Goal: Transaction & Acquisition: Purchase product/service

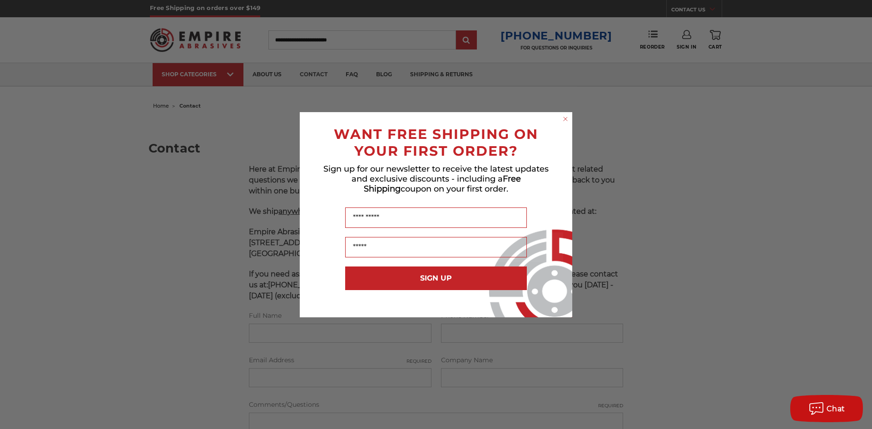
click at [565, 117] on circle "Close dialog" at bounding box center [566, 119] width 9 height 9
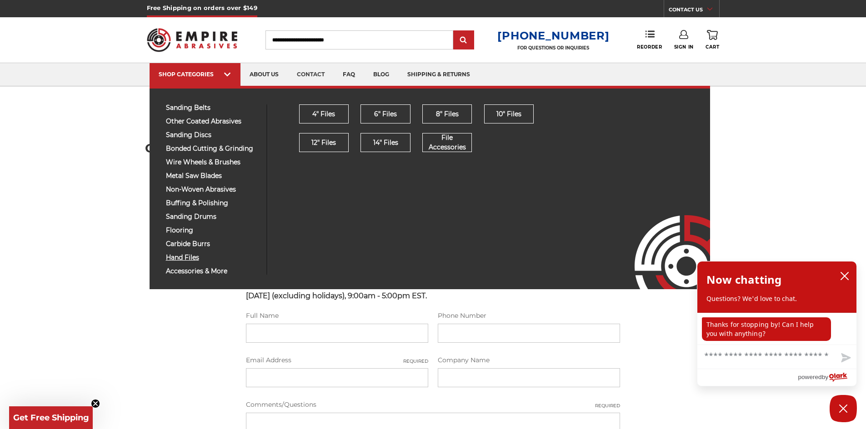
click at [177, 257] on span "hand files" at bounding box center [213, 257] width 94 height 7
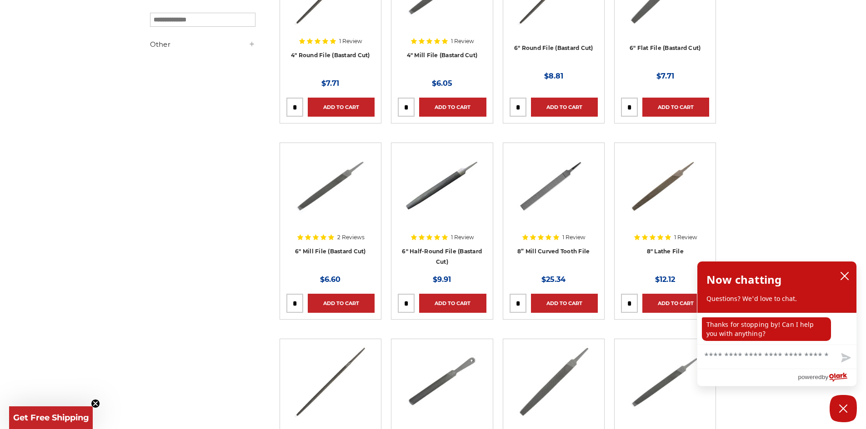
scroll to position [342, 0]
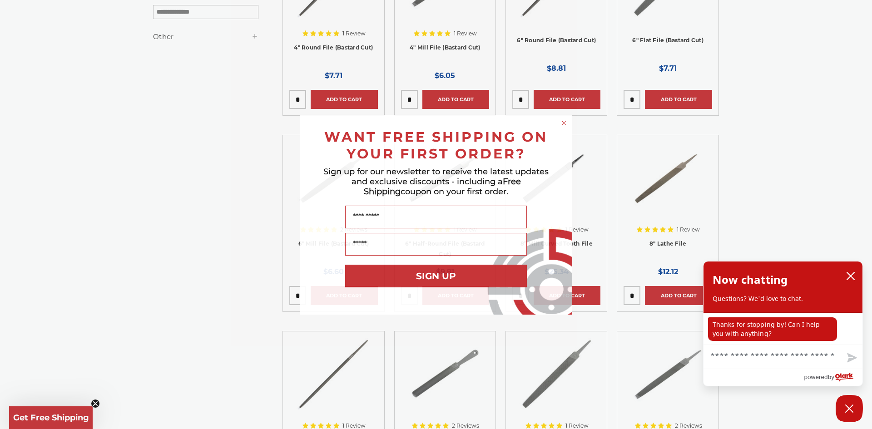
drag, startPoint x: 872, startPoint y: 55, endPoint x: 872, endPoint y: 96, distance: 41.8
click at [564, 123] on icon "Close dialog" at bounding box center [564, 123] width 9 height 9
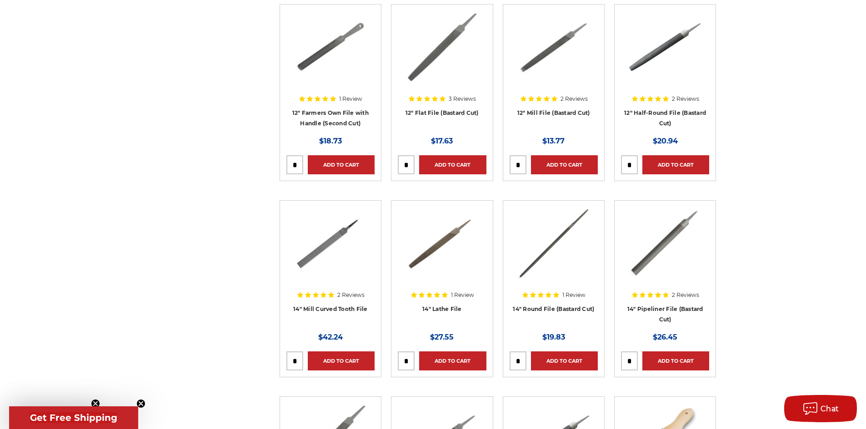
scroll to position [0, 0]
